Goal: Task Accomplishment & Management: Manage account settings

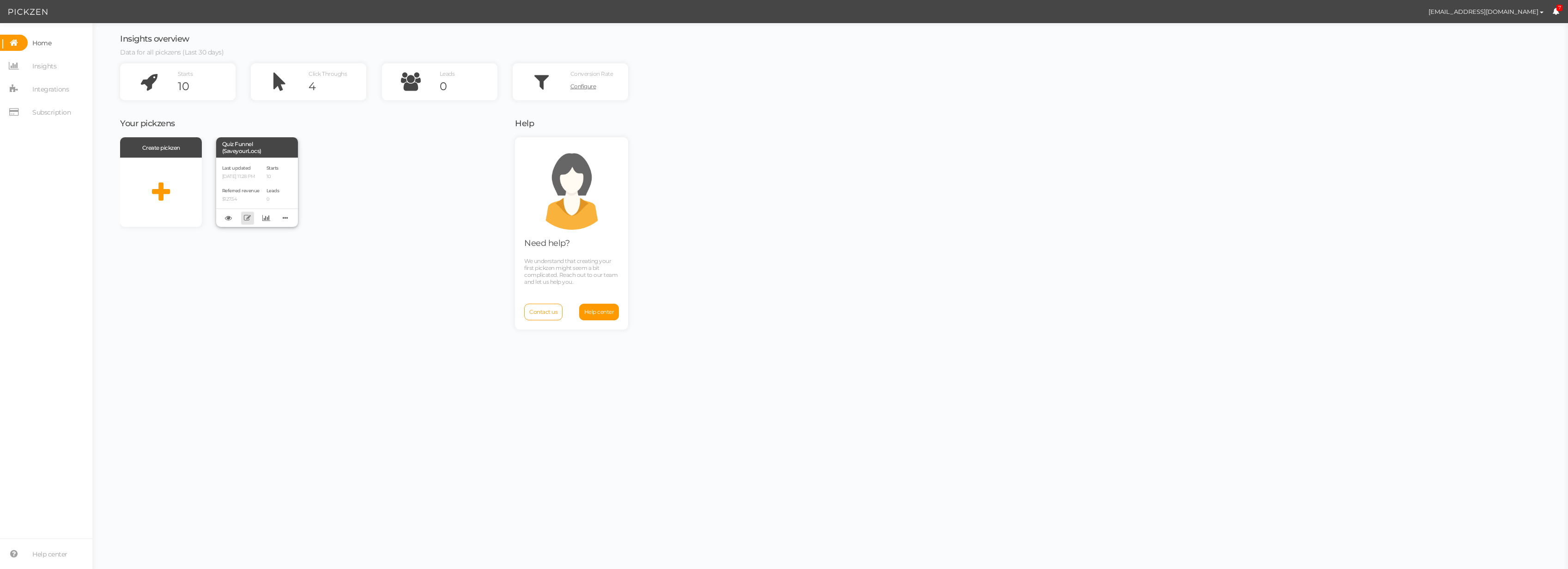
click at [247, 219] on icon at bounding box center [247, 217] width 7 height 7
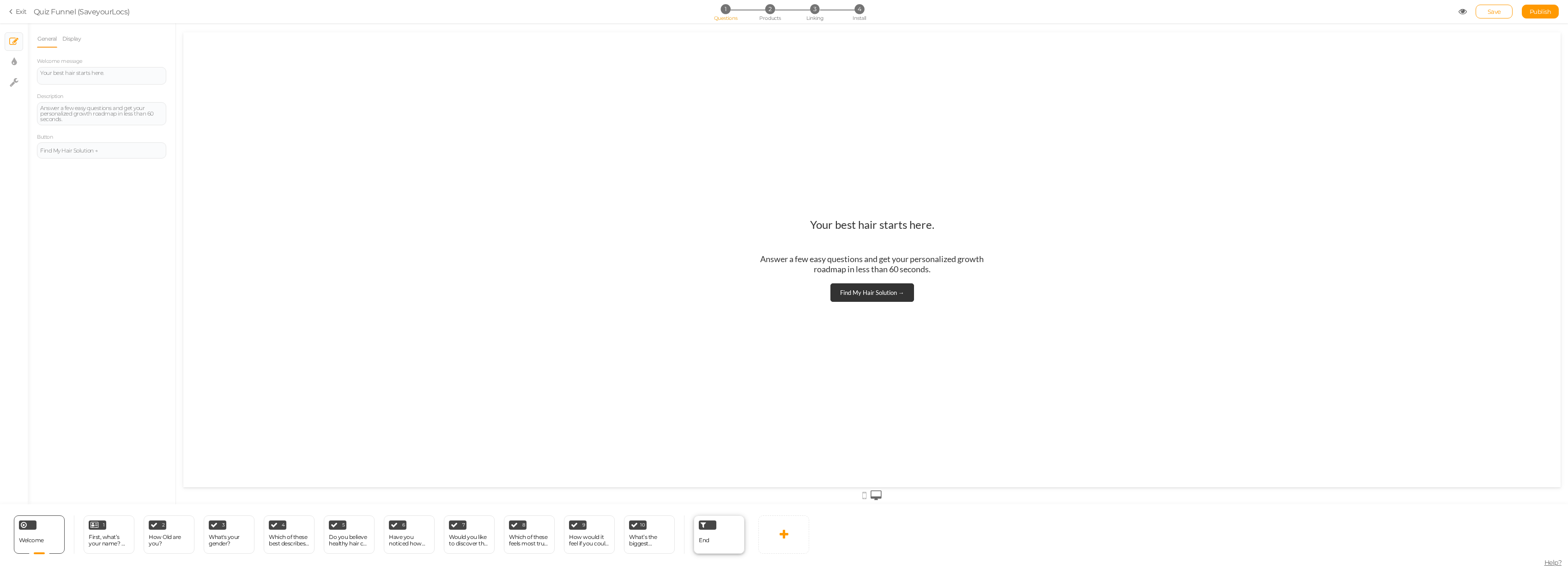
click at [720, 535] on div "End" at bounding box center [719, 534] width 51 height 38
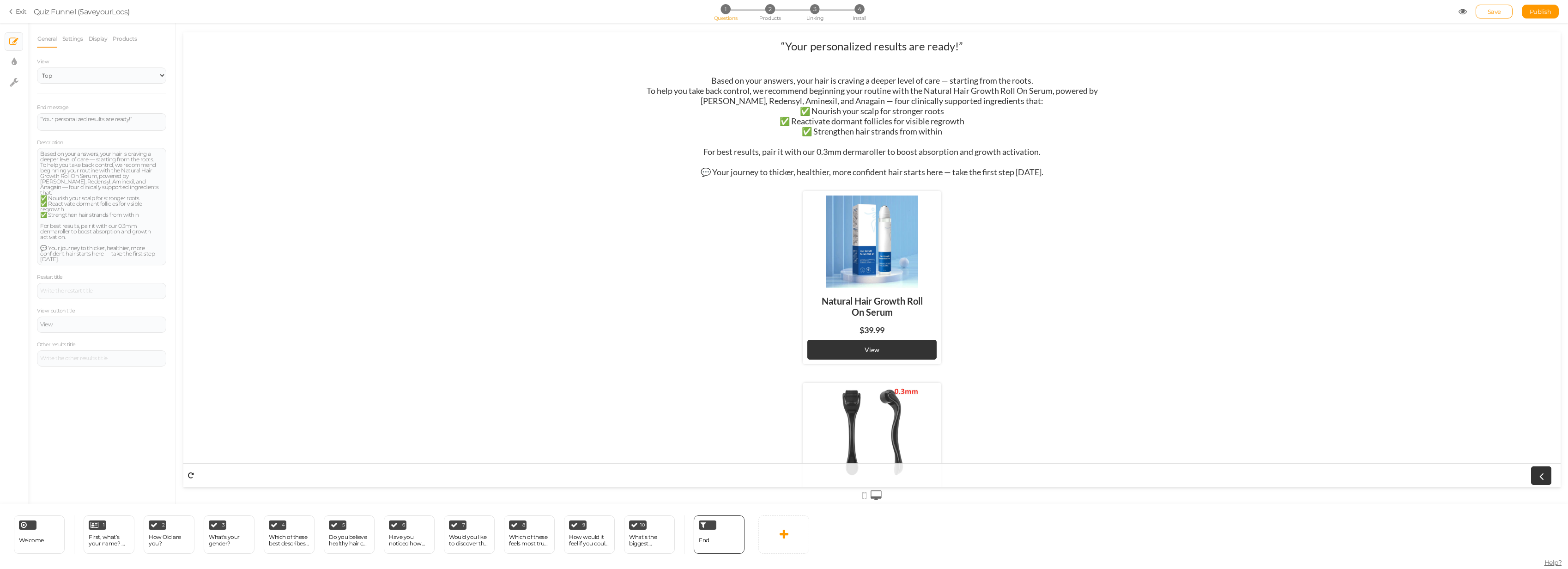
click at [755, 80] on div "Based on your answers, your hair is craving a deeper level of care — starting f…" at bounding box center [872, 116] width 508 height 82
click at [792, 87] on div "Based on your answers, your hair is craving a deeper level of care — starting f…" at bounding box center [872, 116] width 508 height 82
click at [816, 44] on div "“Your personalized results are ready!”" at bounding box center [872, 52] width 182 height 27
click at [80, 79] on select "Default Top" at bounding box center [102, 76] width 129 height 16
select select "1"
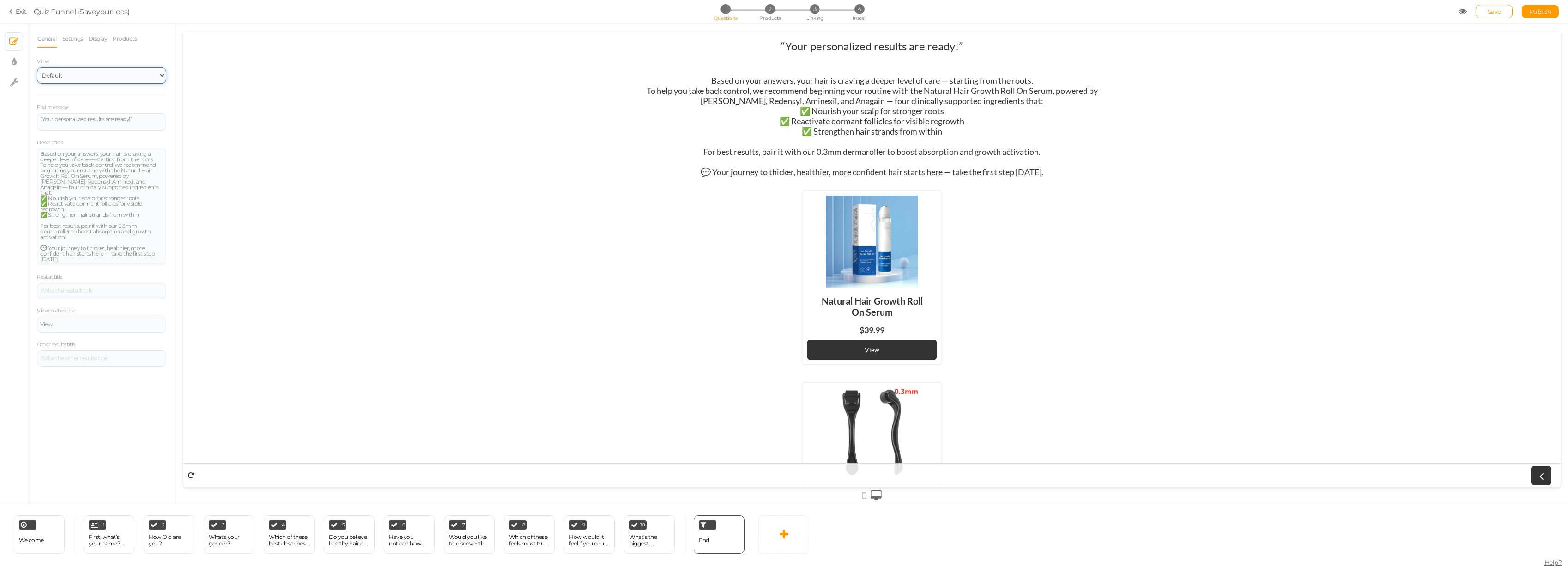
click at [37, 68] on select "Default Top" at bounding box center [102, 76] width 129 height 16
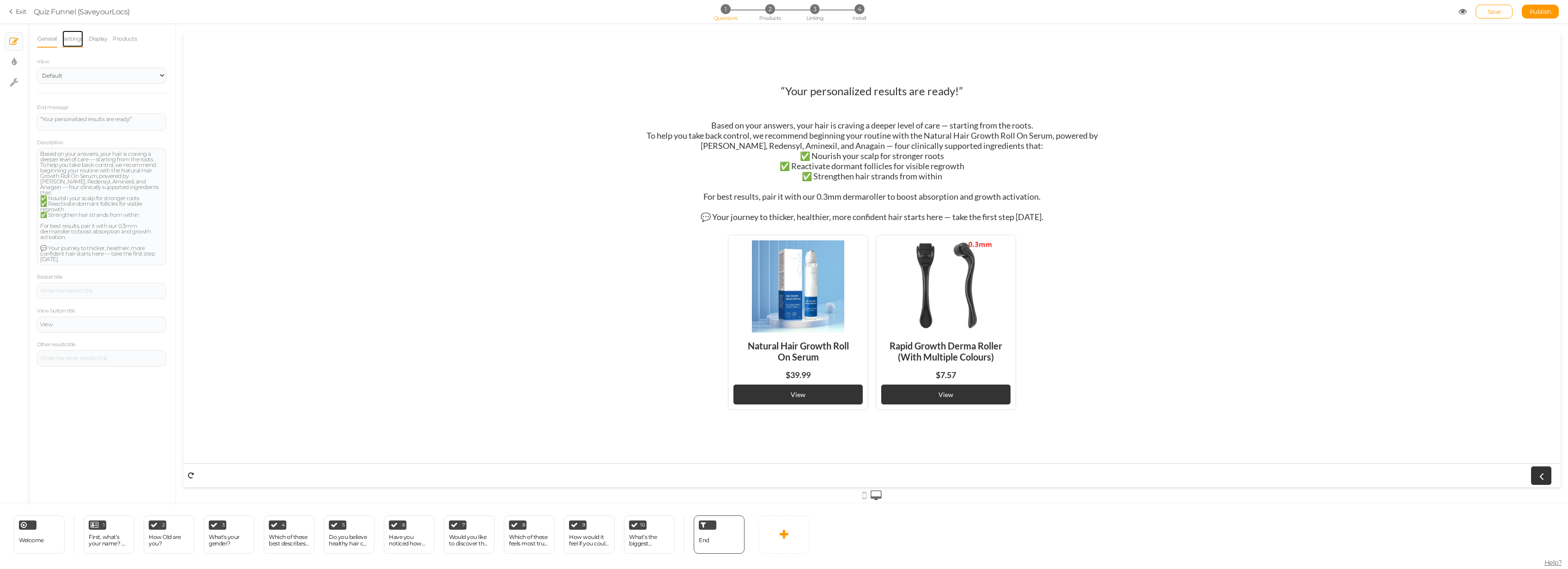
click at [77, 42] on link "Settings" at bounding box center [73, 38] width 22 height 18
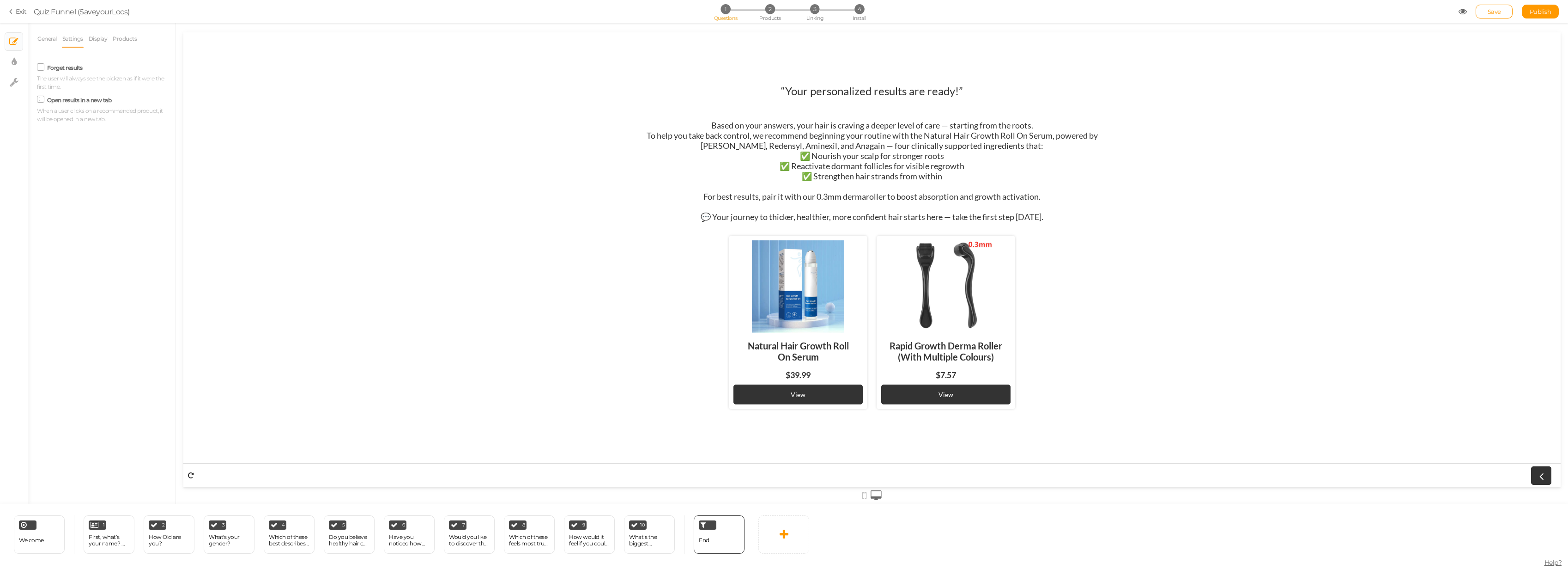
click at [37, 98] on span at bounding box center [41, 99] width 7 height 7
click at [0, 0] on input "Open results in a new tab" at bounding box center [0, 0] width 0 height 0
click at [96, 46] on link "Display" at bounding box center [98, 38] width 20 height 18
click at [74, 44] on link "Settings" at bounding box center [73, 38] width 22 height 18
click at [37, 66] on icon at bounding box center [41, 67] width 12 height 5
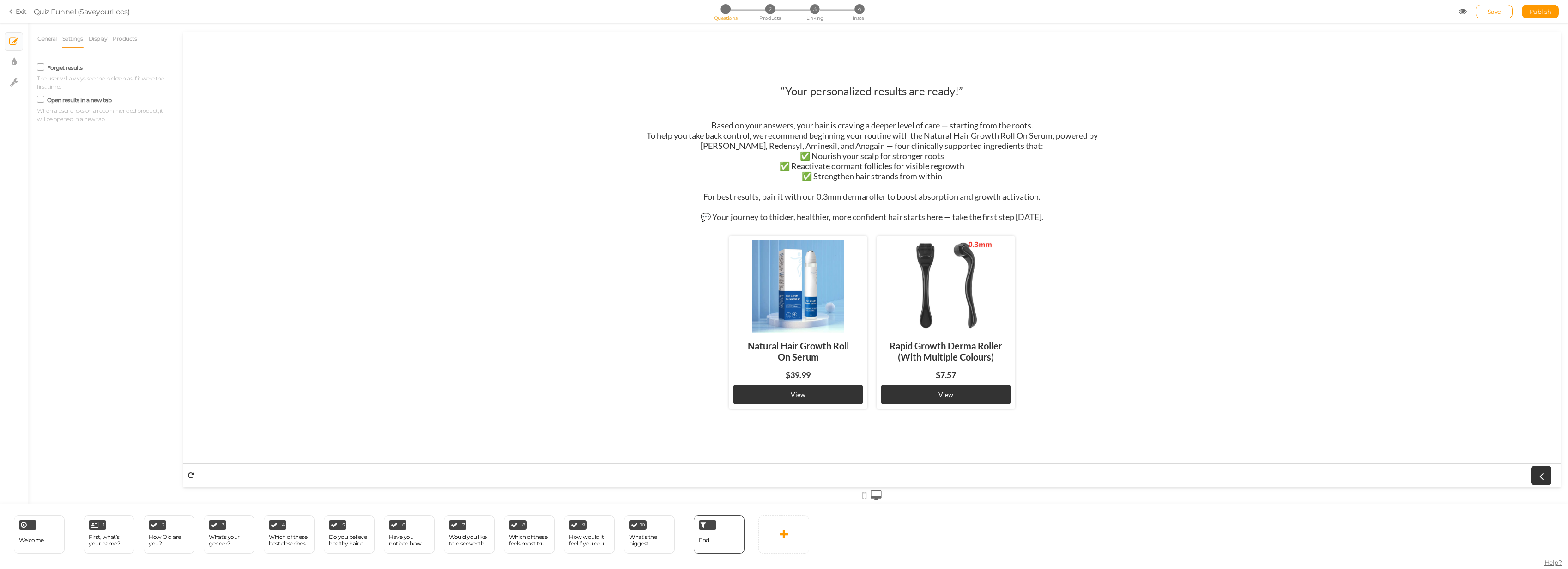
click at [0, 0] on input "Forget results" at bounding box center [0, 0] width 0 height 0
click at [90, 45] on link "Display" at bounding box center [98, 38] width 20 height 18
click at [96, 174] on div "We have not found any results that match your needs" at bounding box center [102, 170] width 123 height 11
click at [94, 189] on div "Loading title" at bounding box center [102, 199] width 129 height 26
drag, startPoint x: 95, startPoint y: 171, endPoint x: 7, endPoint y: 138, distance: 94.0
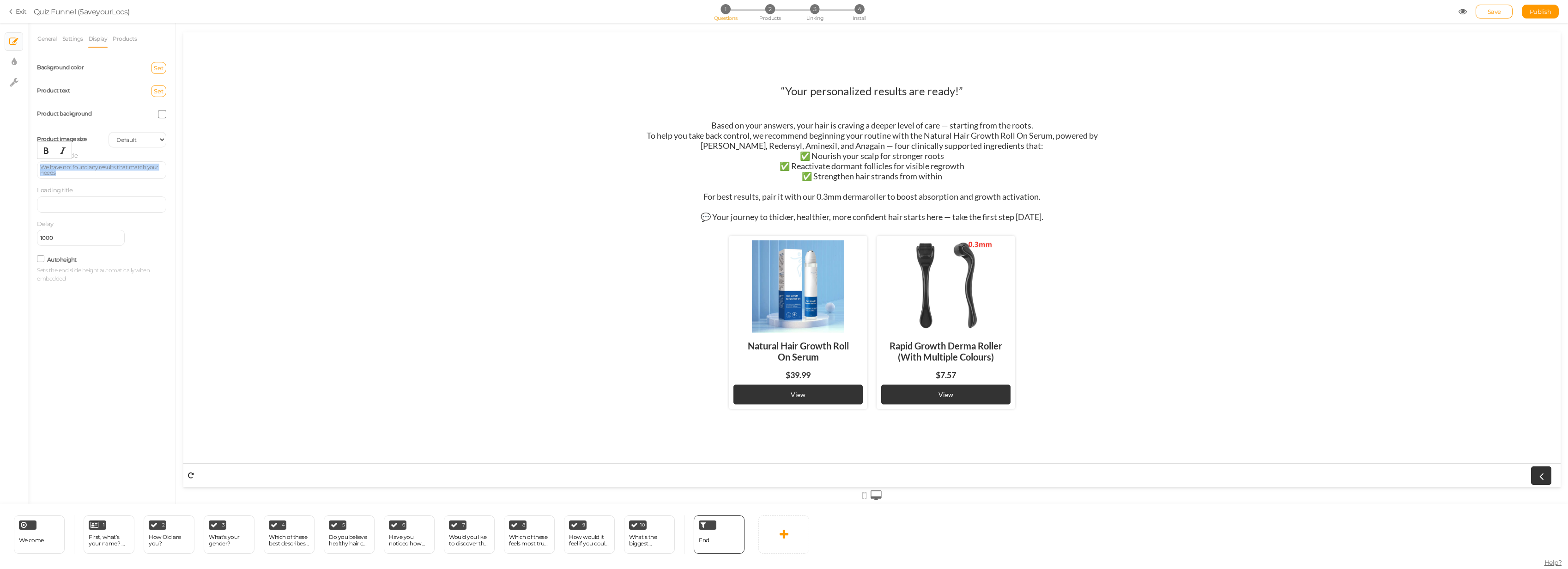
click at [9, 138] on div "× Slides × Display settings × Settings General Settings Display Products View D…" at bounding box center [784, 264] width 1568 height 481
click at [62, 120] on div "Product background" at bounding box center [101, 114] width 143 height 23
click at [105, 207] on div at bounding box center [102, 203] width 129 height 16
click at [86, 200] on div at bounding box center [102, 203] width 129 height 16
click at [134, 139] on select "Cover Contain Default" at bounding box center [137, 140] width 58 height 16
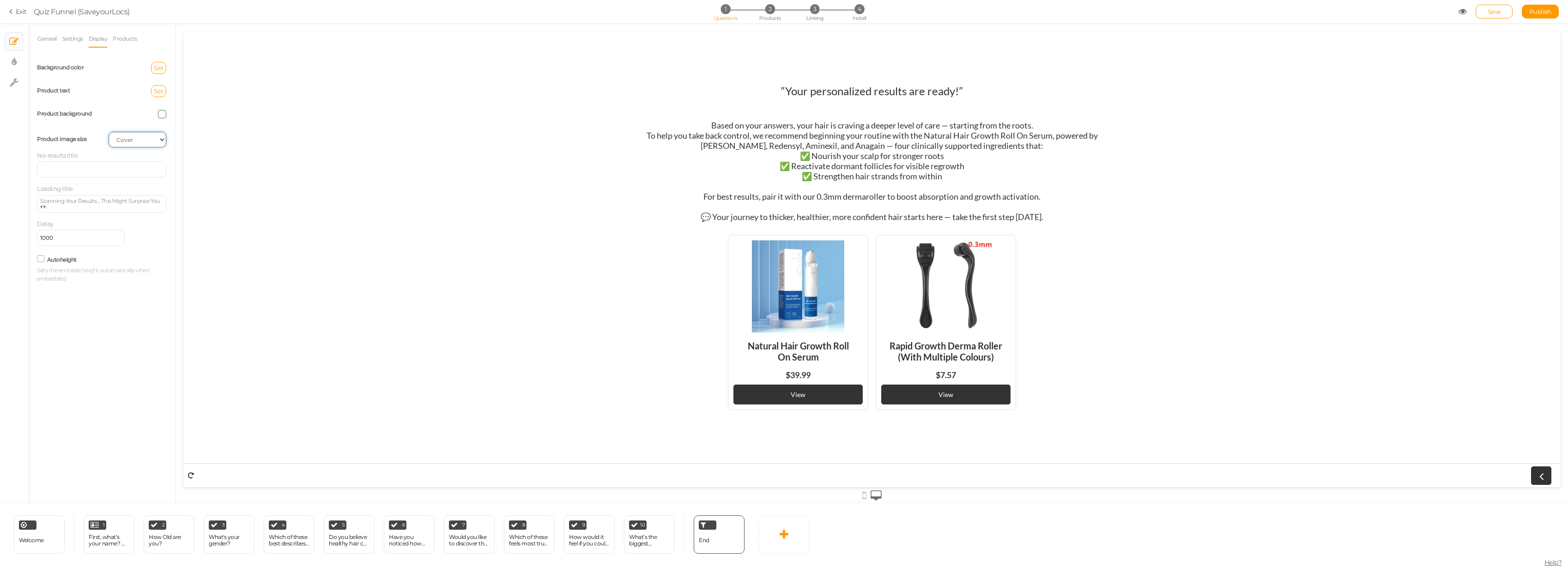
click at [108, 132] on select "Cover Contain Default" at bounding box center [137, 140] width 58 height 16
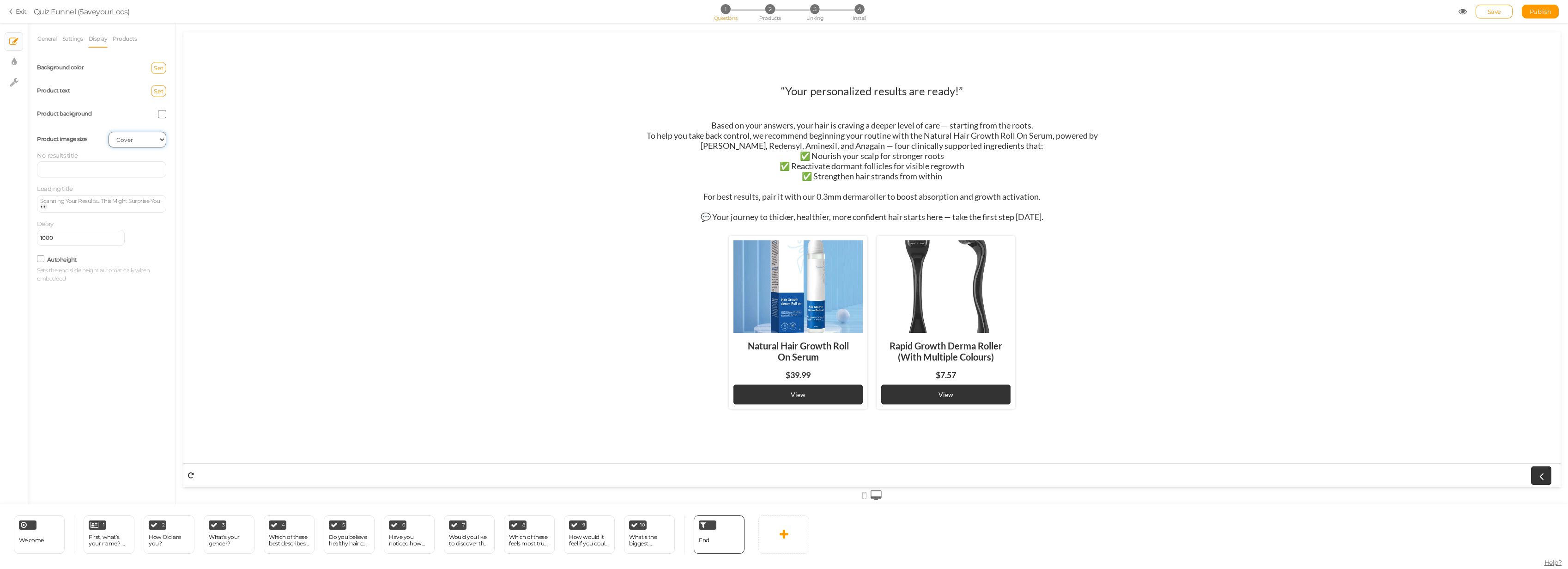
click at [136, 143] on select "Cover Contain Default" at bounding box center [137, 140] width 58 height 16
click at [108, 132] on select "Cover Contain Default" at bounding box center [137, 140] width 58 height 16
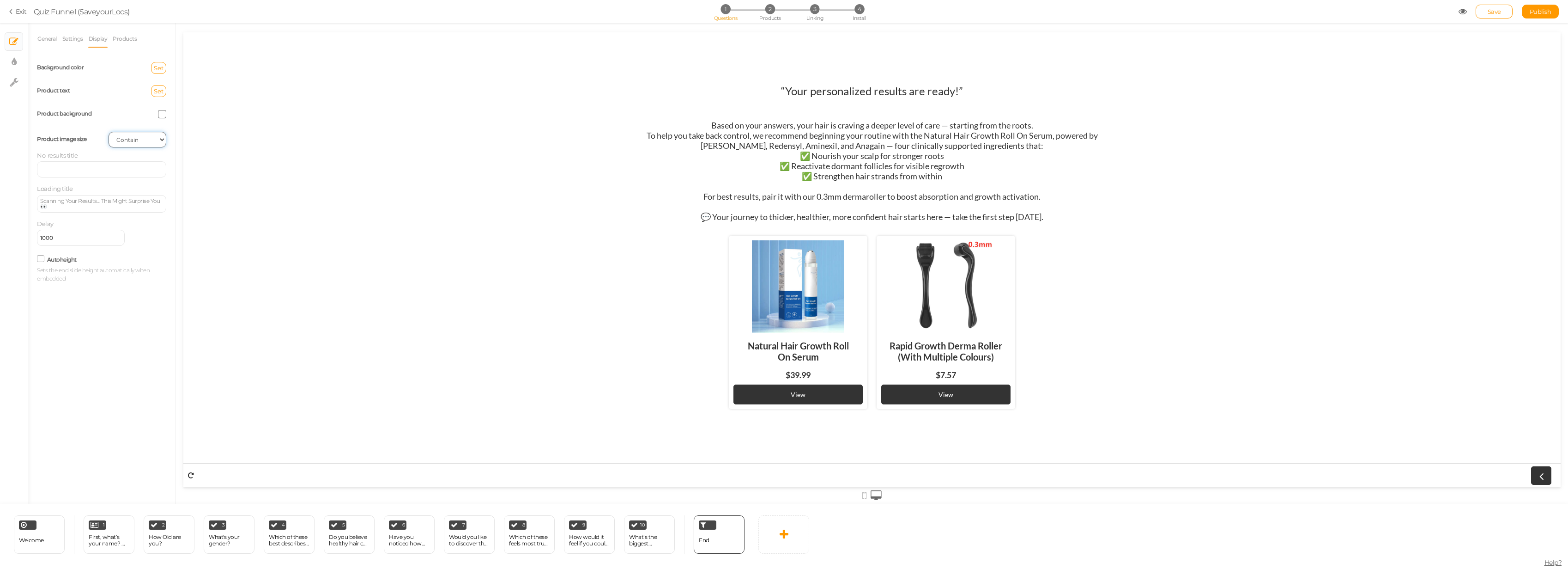
click at [127, 138] on select "Cover Contain Default" at bounding box center [137, 140] width 58 height 16
select select "cover"
click at [108, 132] on select "Cover Contain Default" at bounding box center [137, 140] width 58 height 16
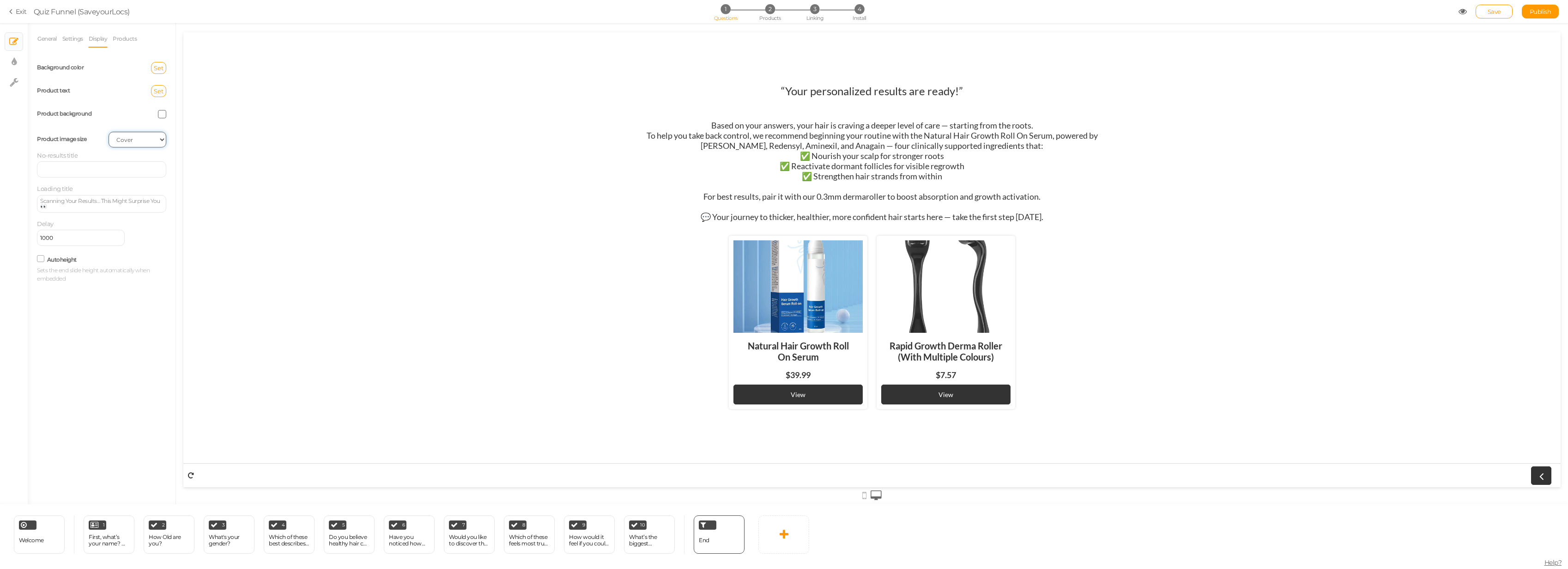
click at [120, 144] on select "Cover Contain Default" at bounding box center [137, 140] width 58 height 16
select select
click at [108, 132] on select "Cover Contain Default" at bounding box center [137, 140] width 58 height 16
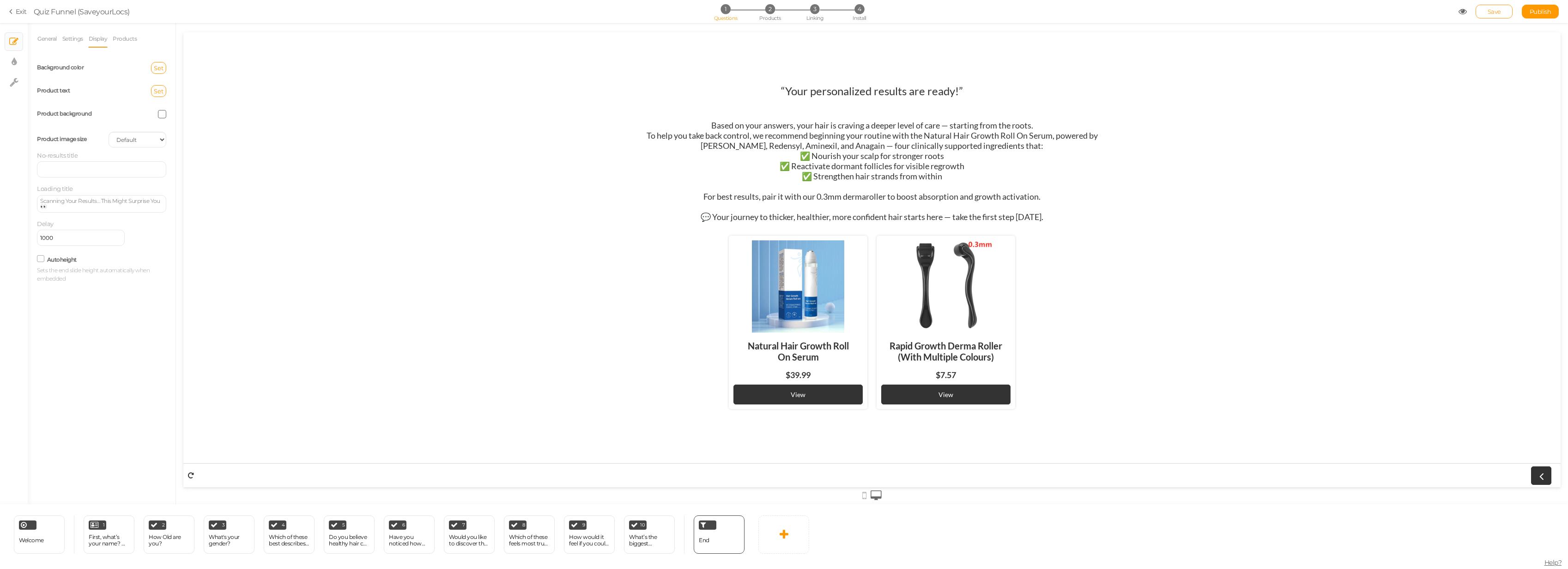
click at [1497, 10] on span "Save" at bounding box center [1494, 12] width 13 height 7
click at [1530, 13] on span "Publish" at bounding box center [1541, 12] width 22 height 7
click at [12, 12] on icon at bounding box center [12, 12] width 7 height 9
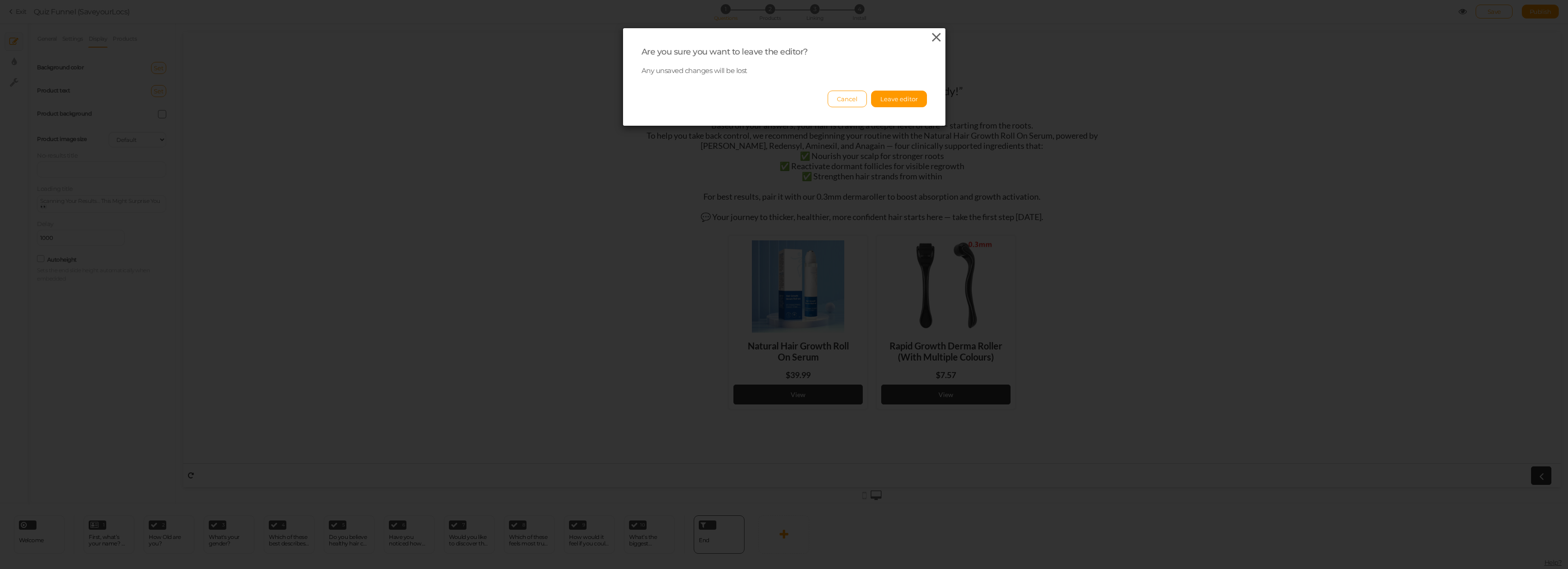
click at [932, 37] on icon at bounding box center [936, 37] width 13 height 14
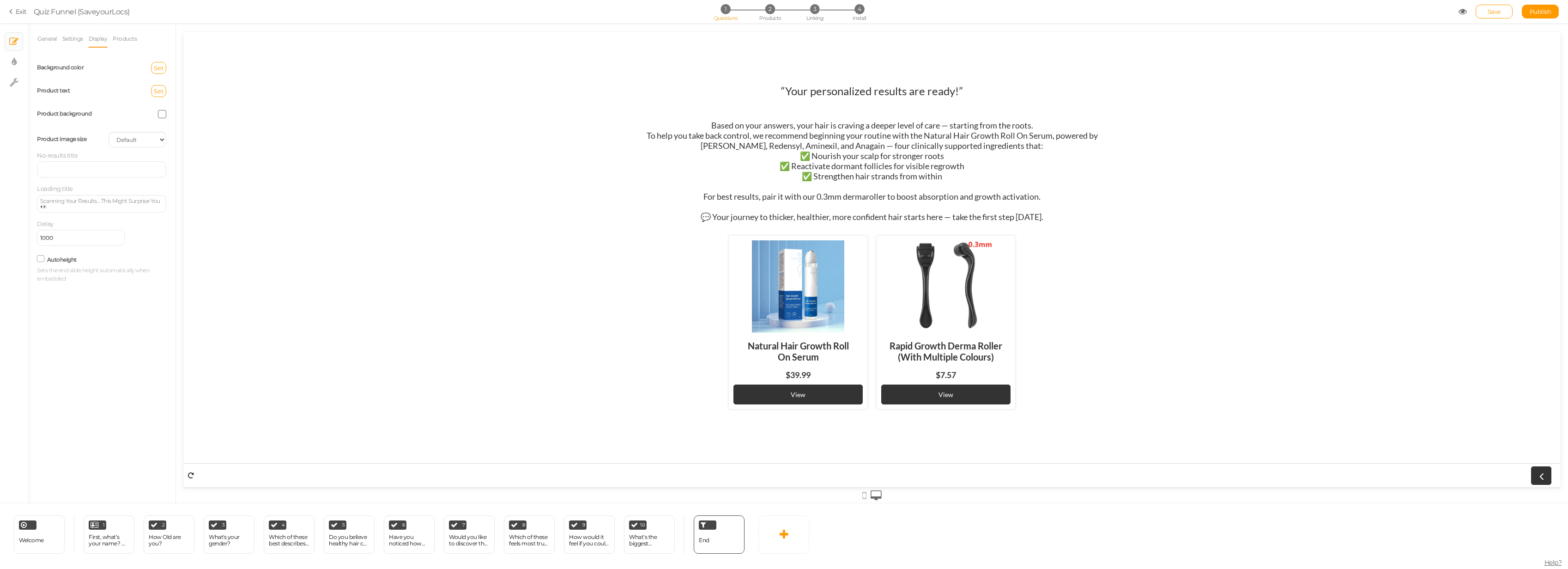
click at [13, 13] on icon at bounding box center [12, 12] width 7 height 9
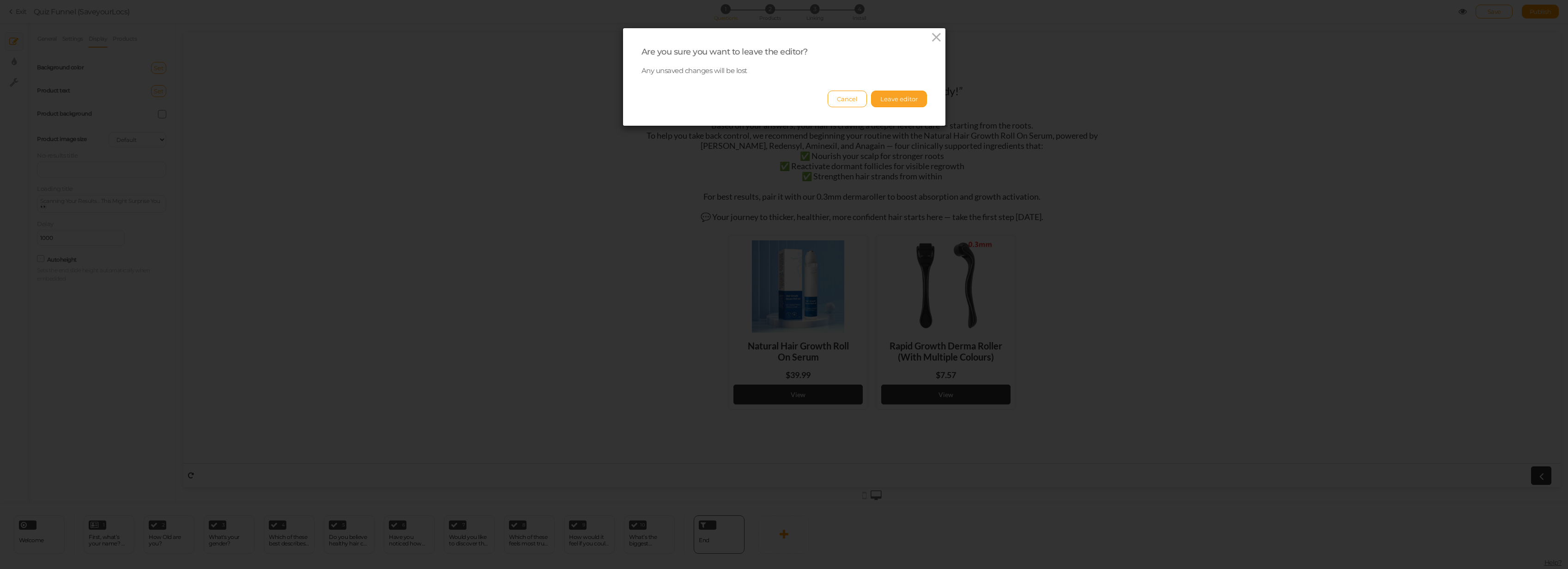
click at [918, 100] on button "Leave editor" at bounding box center [899, 99] width 56 height 16
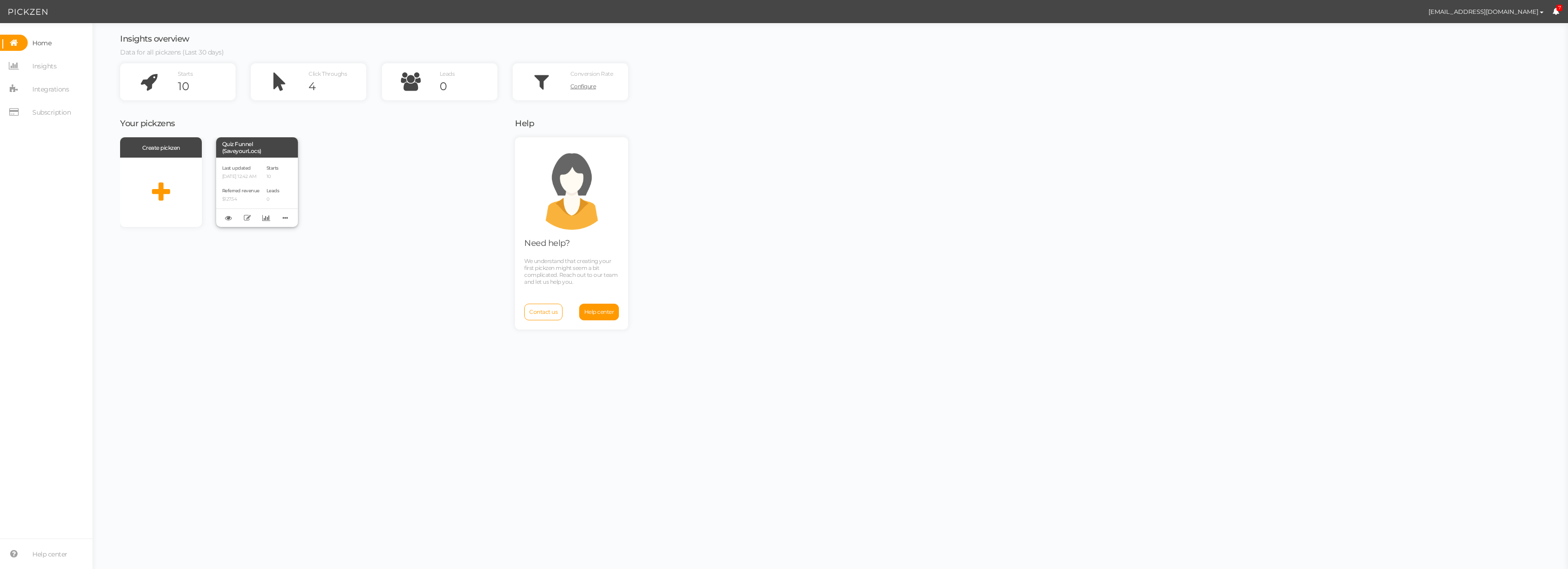
click at [251, 166] on div "Last updated [DATE] 12:42 AM" at bounding box center [240, 172] width 37 height 16
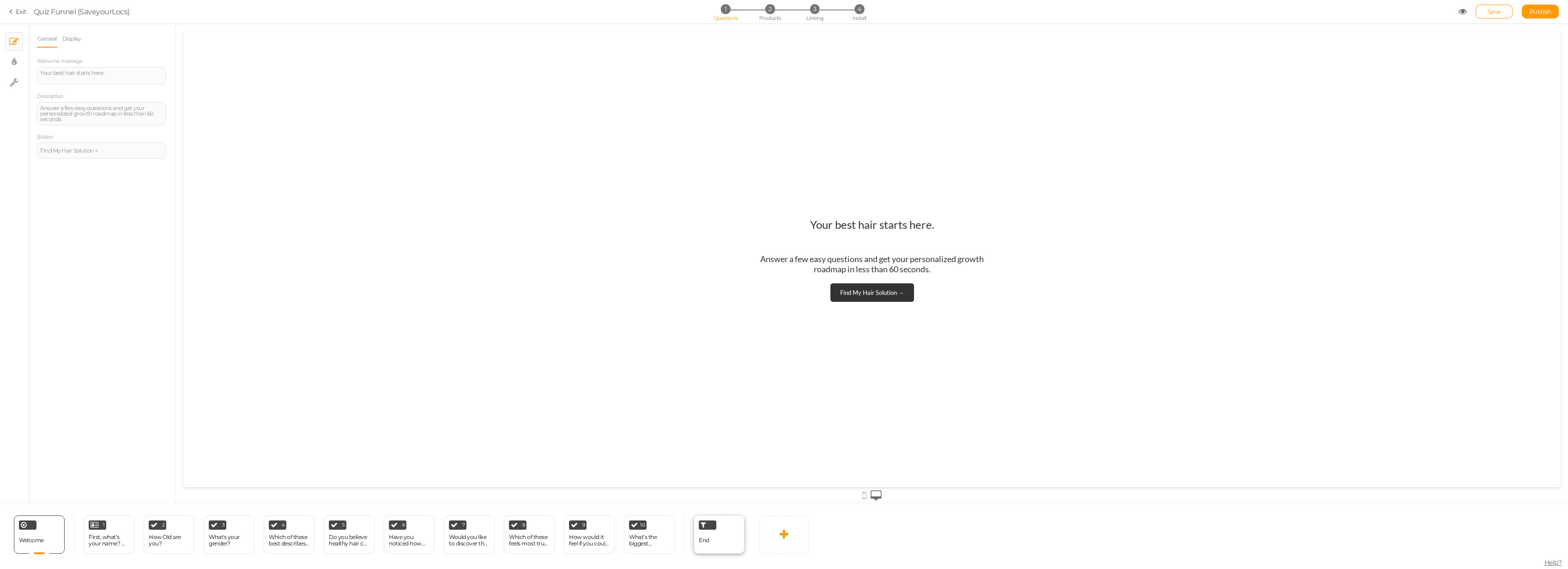
click at [723, 530] on div "End" at bounding box center [719, 534] width 51 height 38
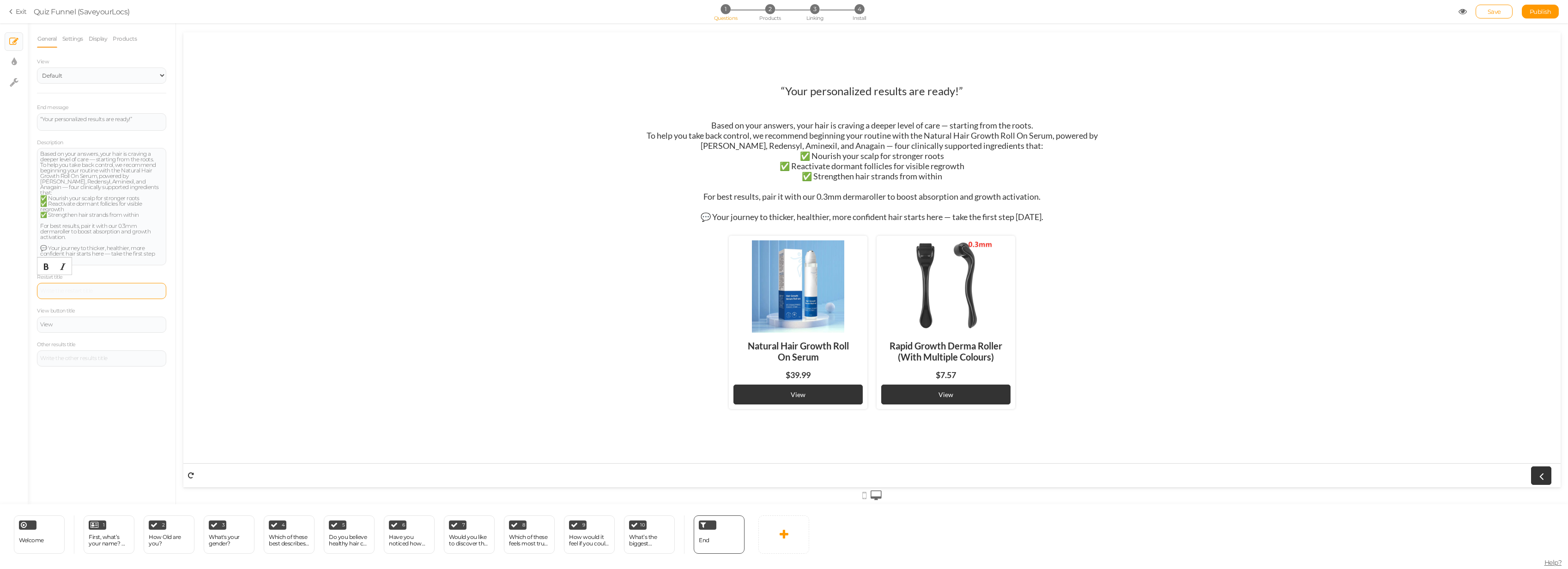
click at [91, 283] on div at bounding box center [102, 291] width 129 height 16
click at [82, 37] on link "Settings" at bounding box center [73, 38] width 22 height 18
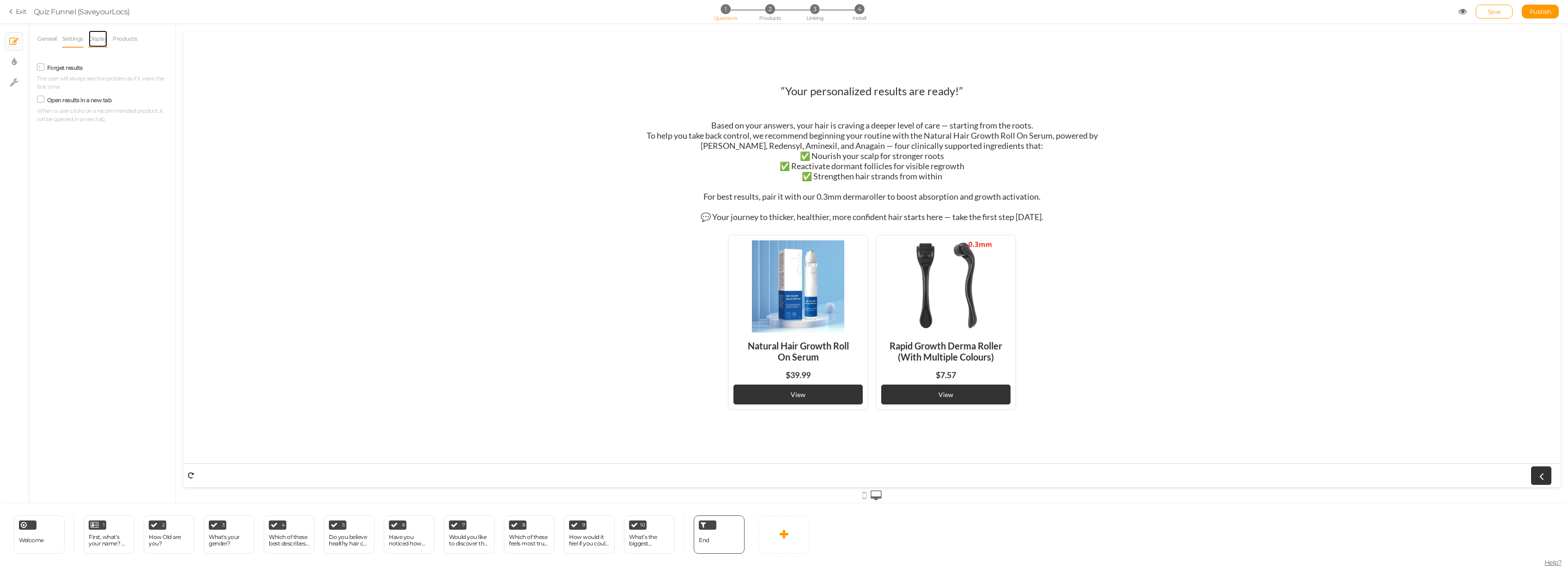
click at [94, 37] on link "Display" at bounding box center [98, 38] width 20 height 18
click at [123, 41] on link "Products" at bounding box center [124, 38] width 25 height 18
click at [51, 168] on label "Show full price" at bounding box center [65, 168] width 37 height 7
click at [0, 0] on input "Show full price" at bounding box center [0, 0] width 0 height 0
click at [51, 168] on label "Show full price" at bounding box center [65, 168] width 37 height 7
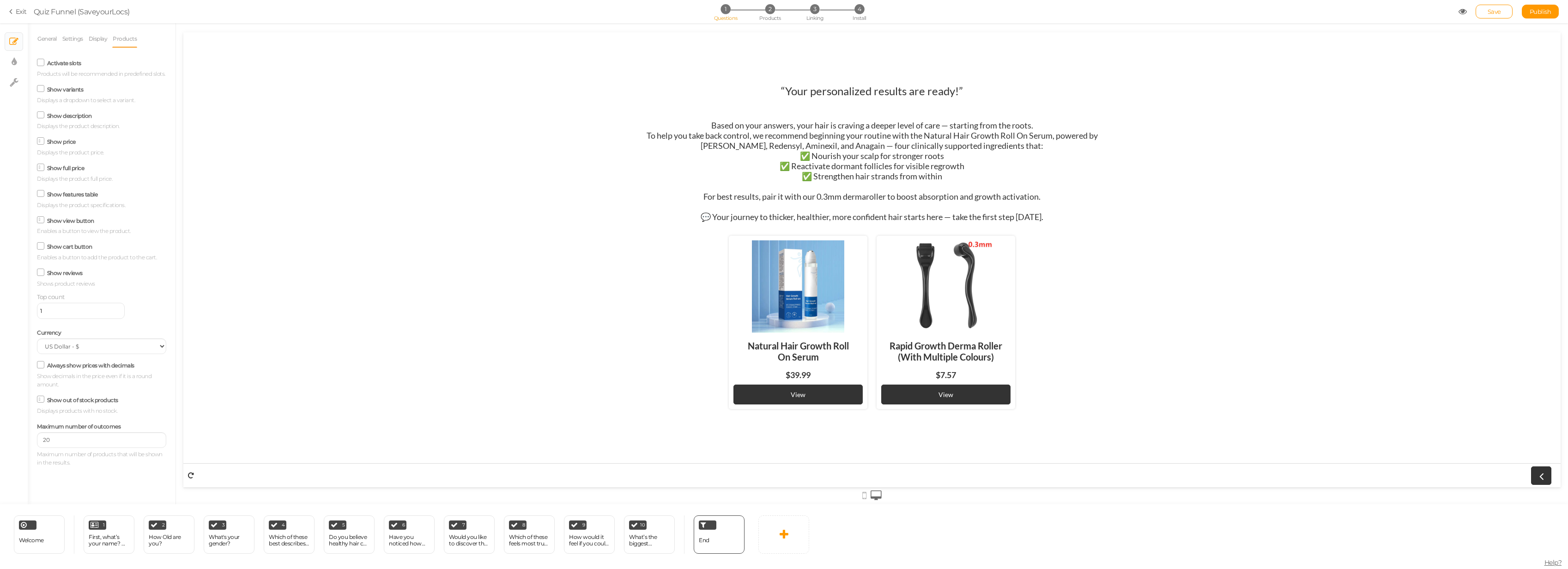
click at [0, 0] on input "Show full price" at bounding box center [0, 0] width 0 height 0
click at [45, 246] on icon at bounding box center [41, 246] width 12 height 5
click at [0, 0] on input "Show cart button" at bounding box center [0, 0] width 0 height 0
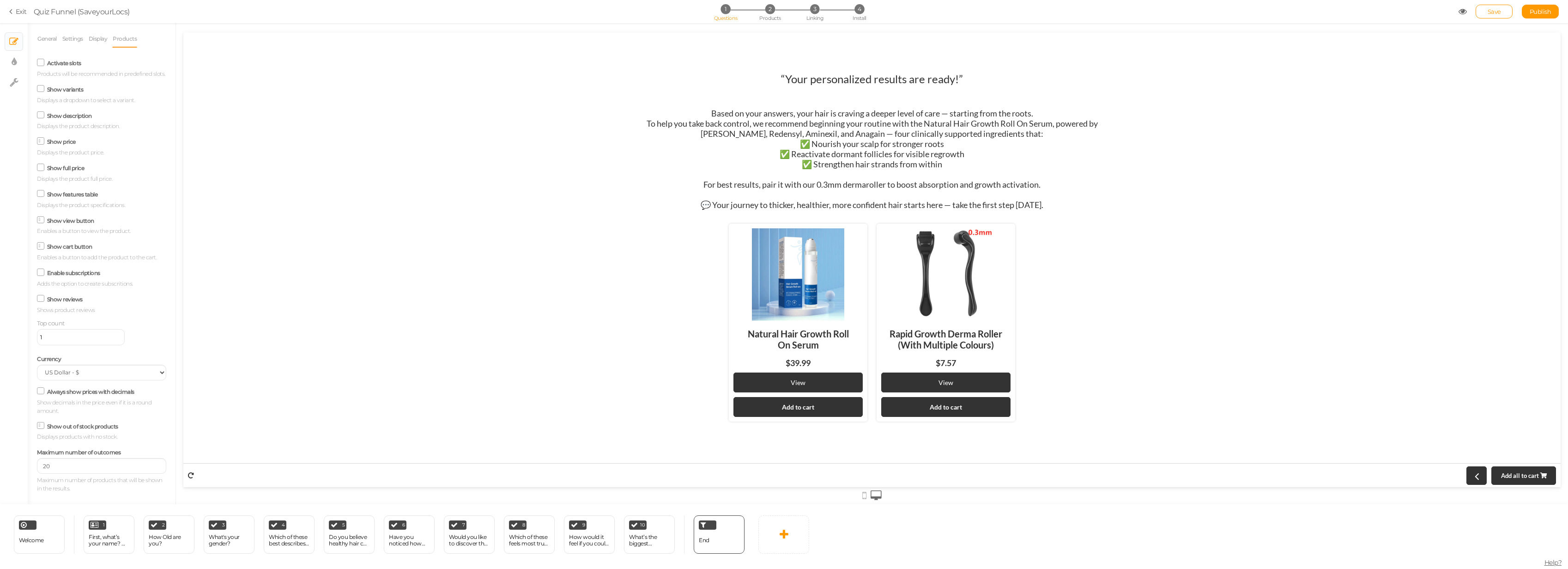
click at [45, 246] on div "Show cart button Enables a button to add the product to the cart." at bounding box center [102, 251] width 129 height 22
click at [41, 246] on icon at bounding box center [41, 246] width 5 height 0
click at [0, 0] on input "Show cart button" at bounding box center [0, 0] width 0 height 0
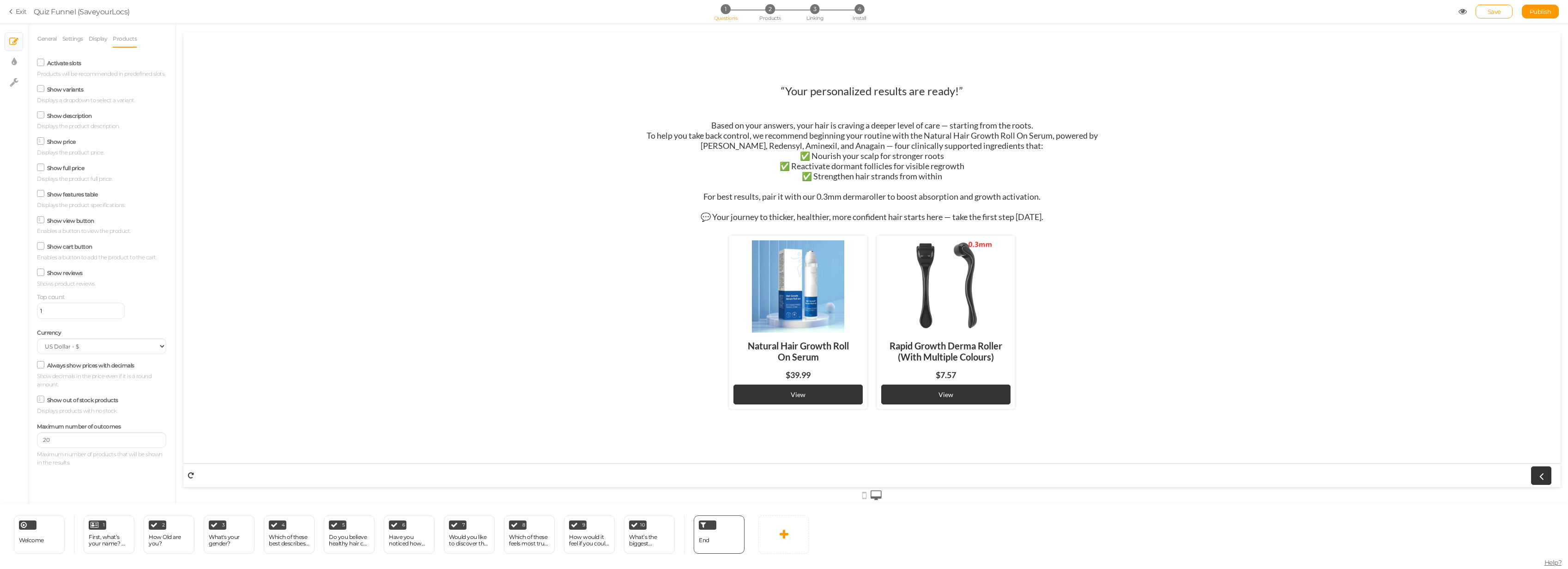
click at [41, 247] on icon at bounding box center [41, 246] width 12 height 5
click at [0, 0] on input "Show cart button" at bounding box center [0, 0] width 0 height 0
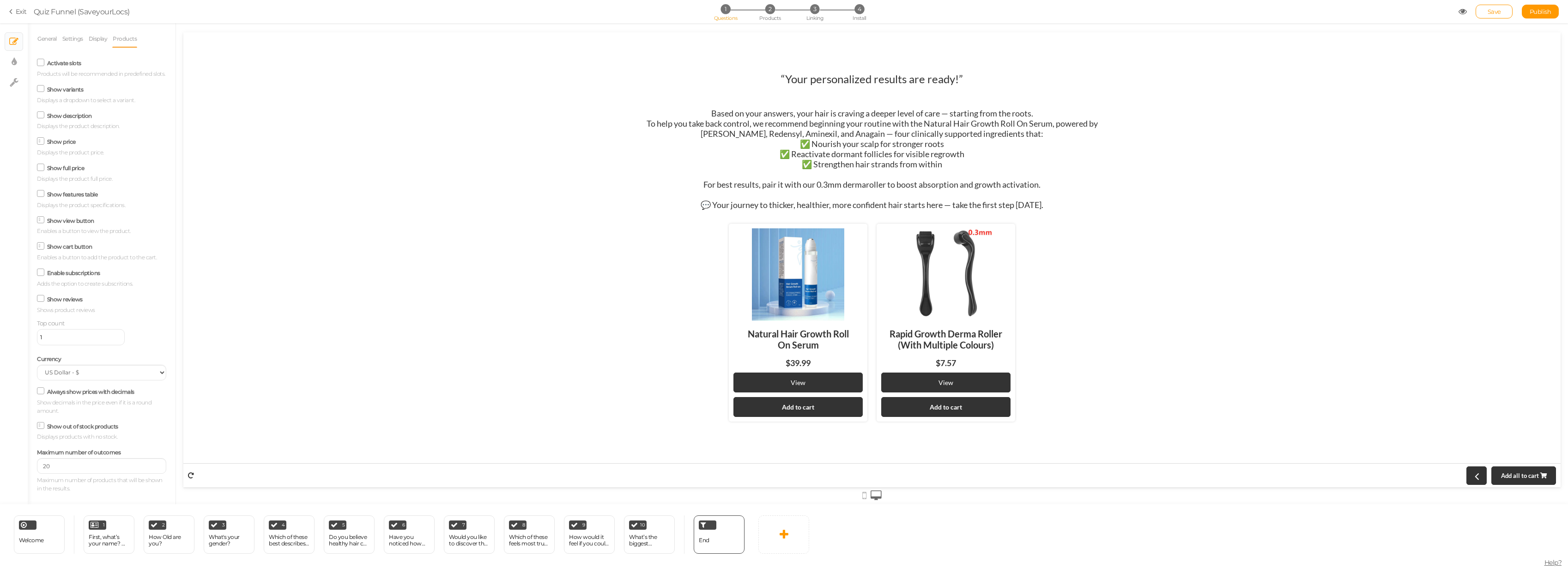
click at [42, 64] on icon at bounding box center [41, 63] width 12 height 5
click at [0, 0] on input "Activate slots" at bounding box center [0, 0] width 0 height 0
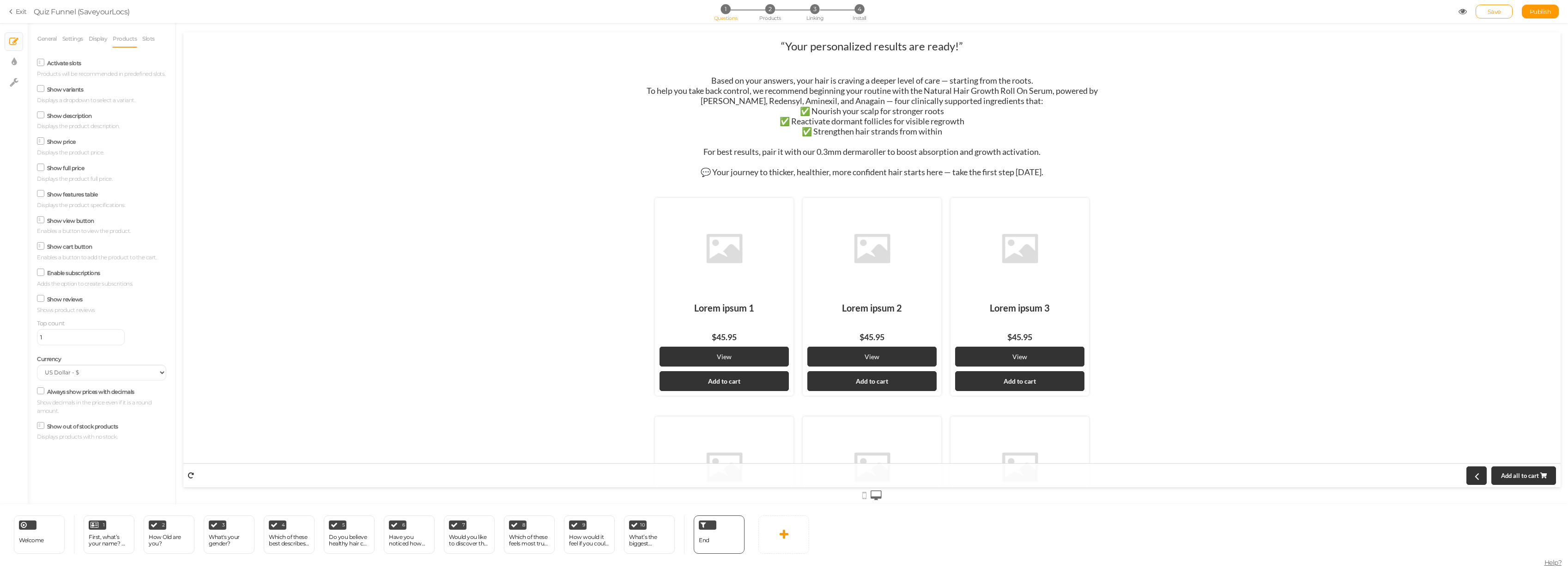
click at [43, 62] on icon at bounding box center [41, 62] width 5 height 0
click at [0, 0] on input "Activate slots" at bounding box center [0, 0] width 0 height 0
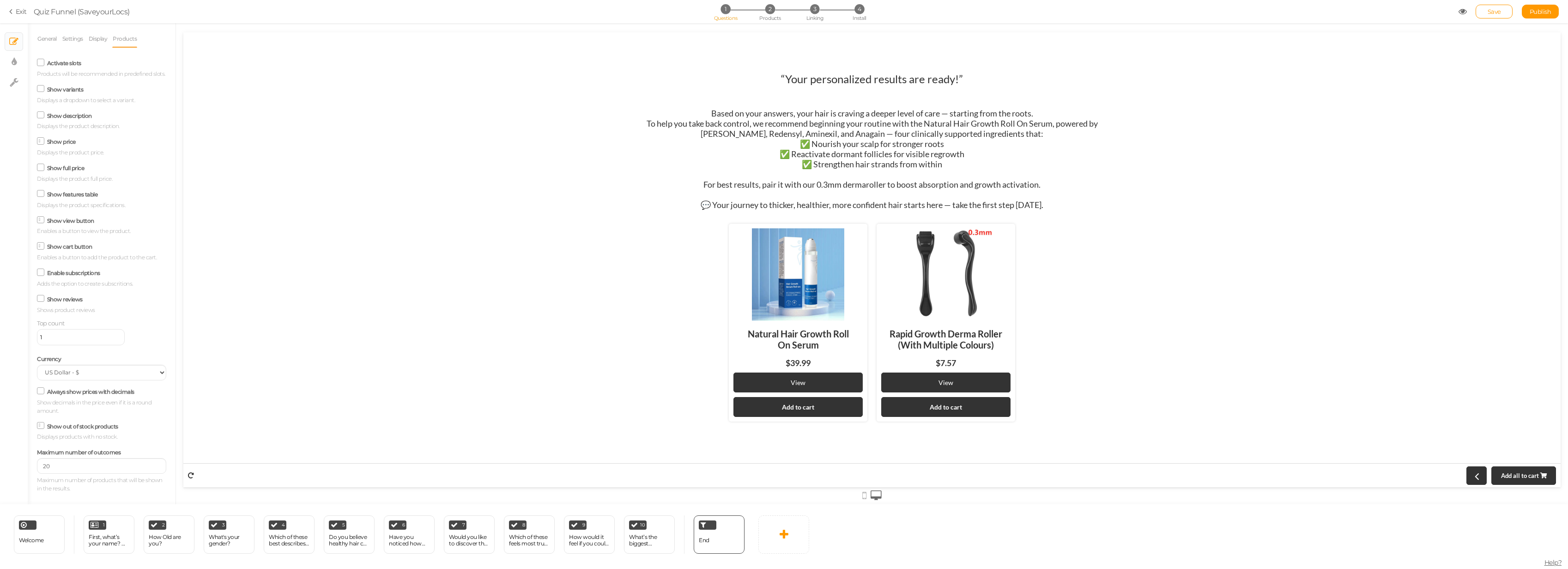
click at [40, 90] on icon at bounding box center [41, 89] width 12 height 5
click at [0, 0] on input "Show variants" at bounding box center [0, 0] width 0 height 0
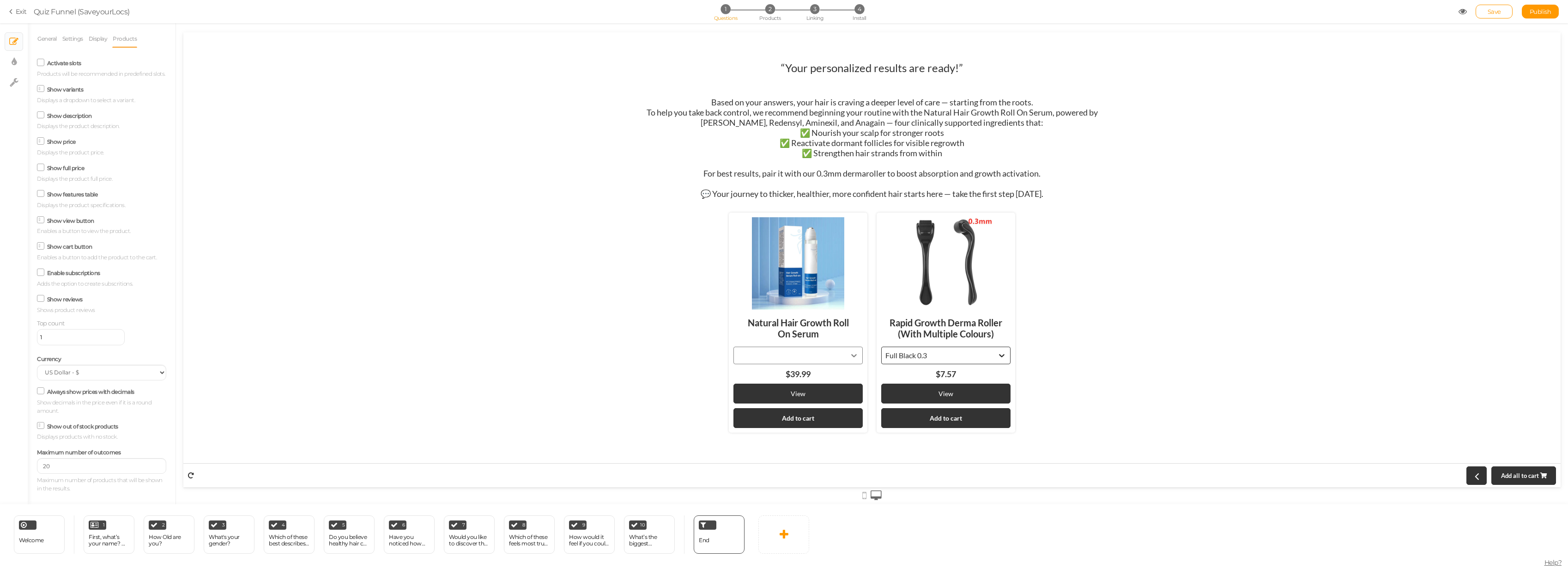
click at [40, 89] on icon at bounding box center [41, 89] width 5 height 0
click at [0, 0] on input "Show variants" at bounding box center [0, 0] width 0 height 0
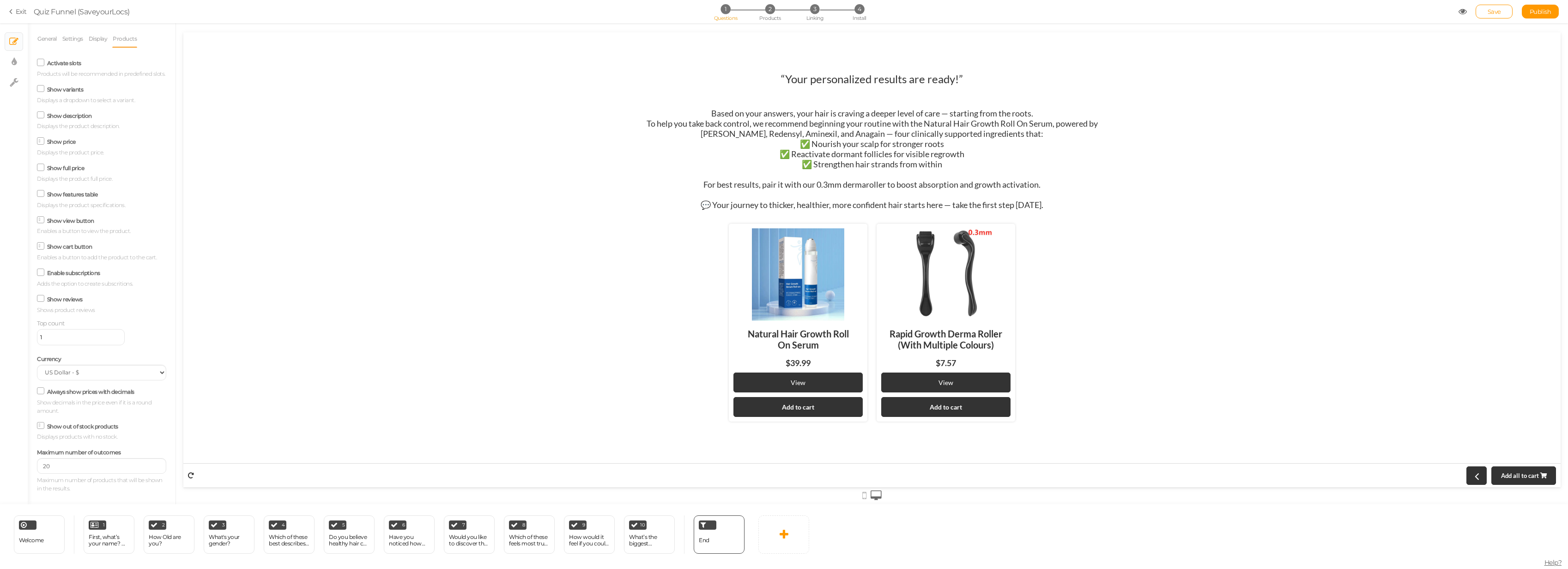
click at [44, 167] on icon at bounding box center [41, 168] width 12 height 5
click at [0, 0] on input "Show full price" at bounding box center [0, 0] width 0 height 0
click at [44, 167] on span at bounding box center [41, 168] width 7 height 7
click at [0, 0] on input "Show full price" at bounding box center [0, 0] width 0 height 0
click at [89, 392] on label "Always show prices with decimals" at bounding box center [90, 391] width 87 height 7
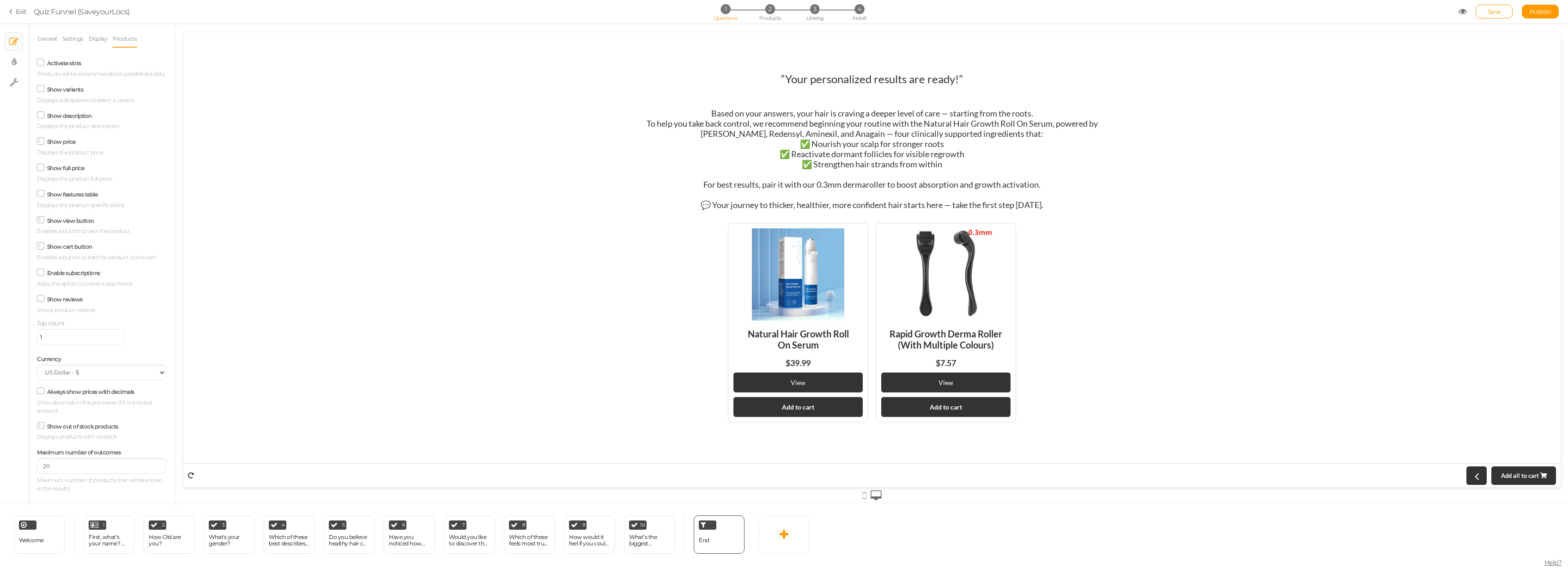
click at [0, 0] on input "Always show prices with decimals" at bounding box center [0, 0] width 0 height 0
click at [89, 392] on label "Always show prices with decimals" at bounding box center [90, 391] width 87 height 7
click at [0, 0] on input "Always show prices with decimals" at bounding box center [0, 0] width 0 height 0
drag, startPoint x: 77, startPoint y: 462, endPoint x: 23, endPoint y: 456, distance: 54.3
click at [23, 456] on div "× Slides × Display settings × Settings General Settings Display Products View D…" at bounding box center [784, 264] width 1568 height 481
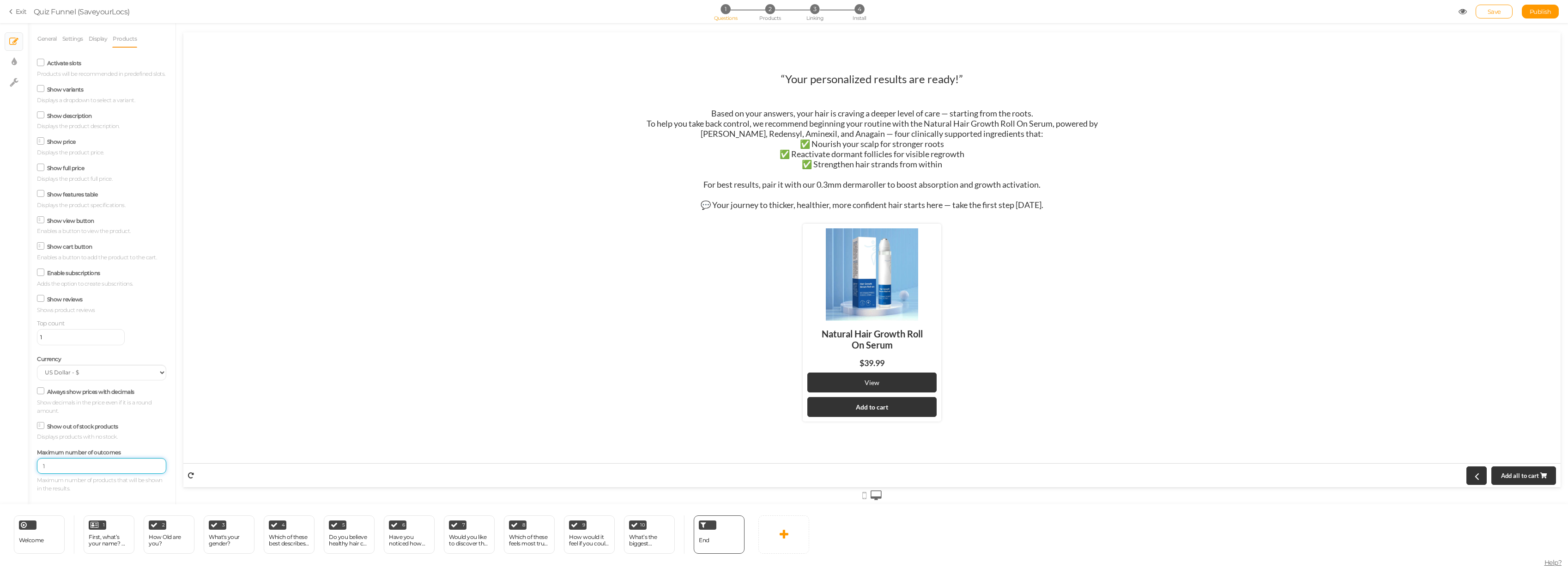
type input "1"
click at [462, 309] on div "“Your personalized results are ready!” Based on your answers, your hair is crav…" at bounding box center [872, 260] width 1377 height 390
drag, startPoint x: 108, startPoint y: 462, endPoint x: 99, endPoint y: 458, distance: 9.8
click at [108, 463] on input "1" at bounding box center [102, 466] width 129 height 16
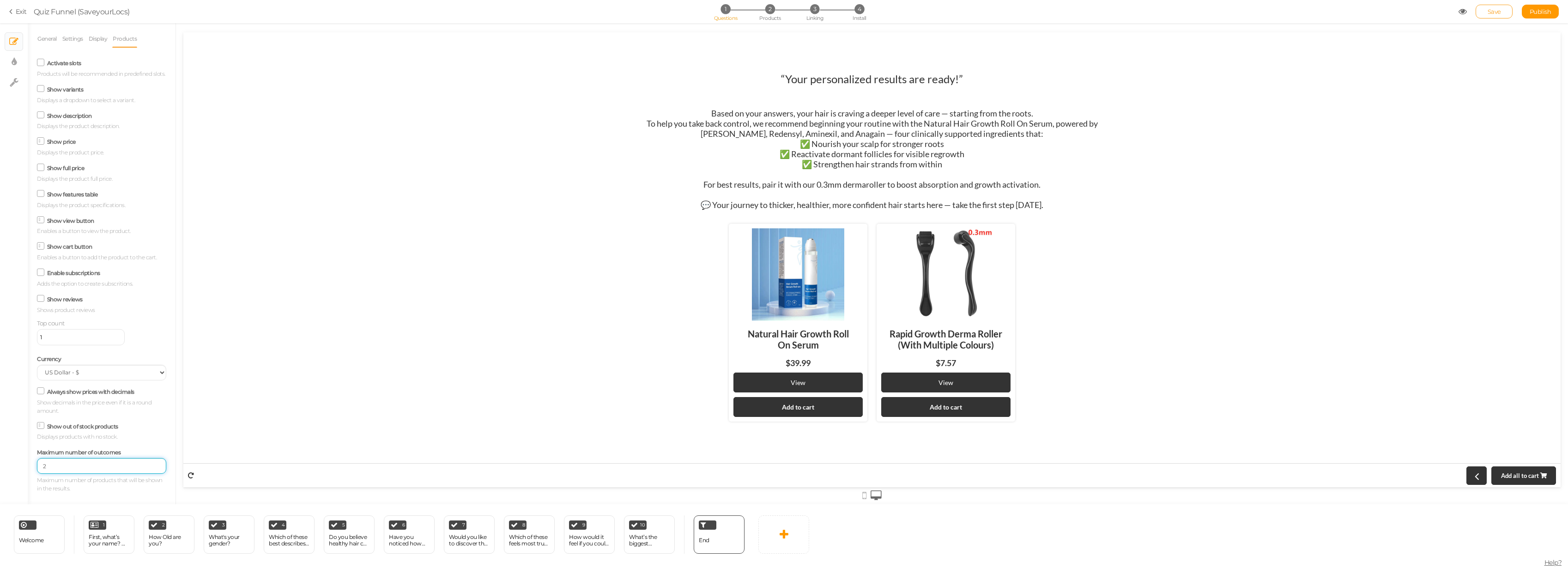
type input "2"
click at [1494, 10] on span "Save" at bounding box center [1494, 12] width 13 height 7
click at [1543, 13] on span "Publish" at bounding box center [1541, 12] width 22 height 7
click at [1541, 14] on span "Publish" at bounding box center [1541, 12] width 22 height 7
